Goal: Book appointment/travel/reservation

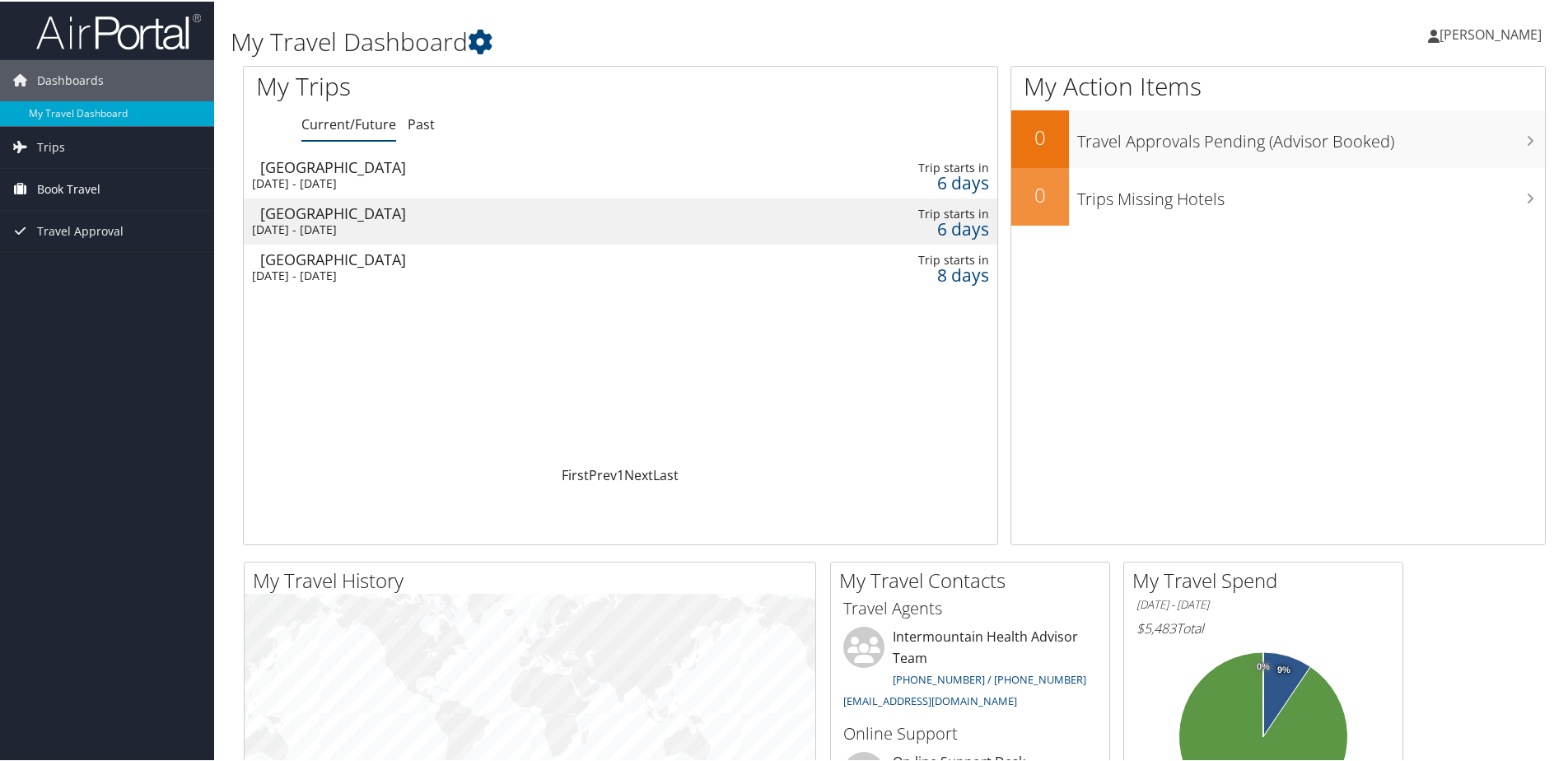
click at [80, 181] on span "Book Travel" at bounding box center [68, 187] width 63 height 41
click at [53, 268] on link "Book/Manage Online Trips" at bounding box center [107, 270] width 214 height 24
